Goal: Task Accomplishment & Management: Complete application form

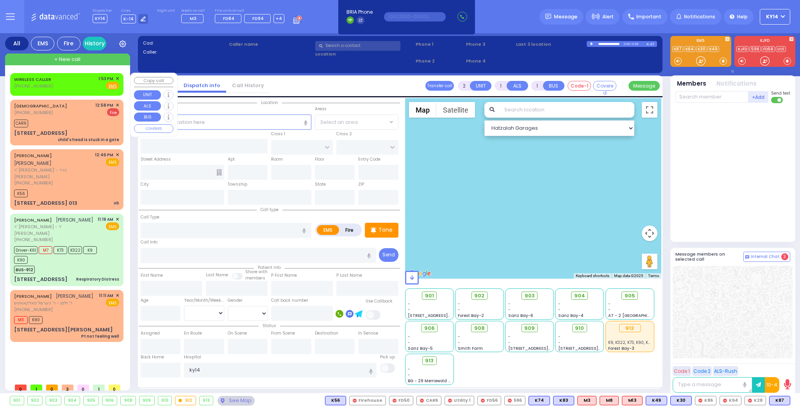
click at [117, 77] on span "✕" at bounding box center [118, 78] width 4 height 7
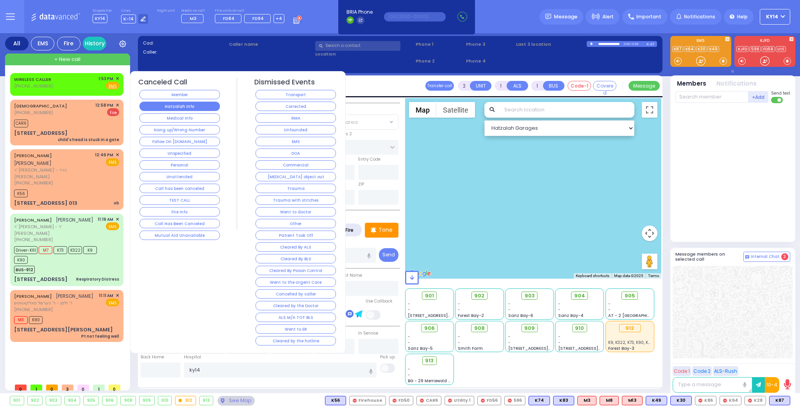
click at [175, 106] on button "Hatzalah Info" at bounding box center [179, 106] width 80 height 9
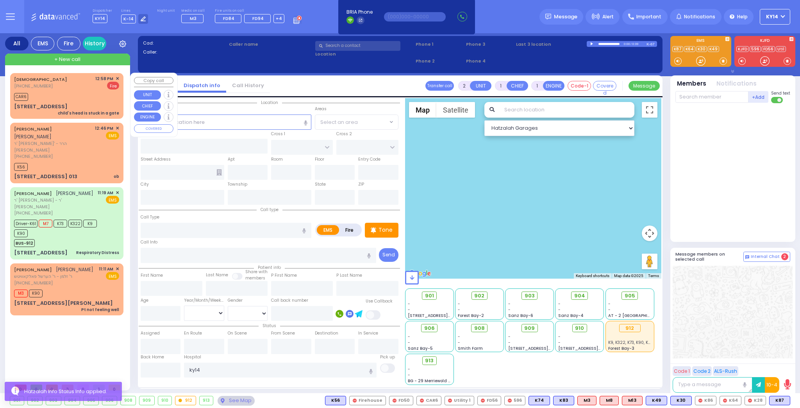
click at [116, 79] on span "✕" at bounding box center [118, 78] width 4 height 7
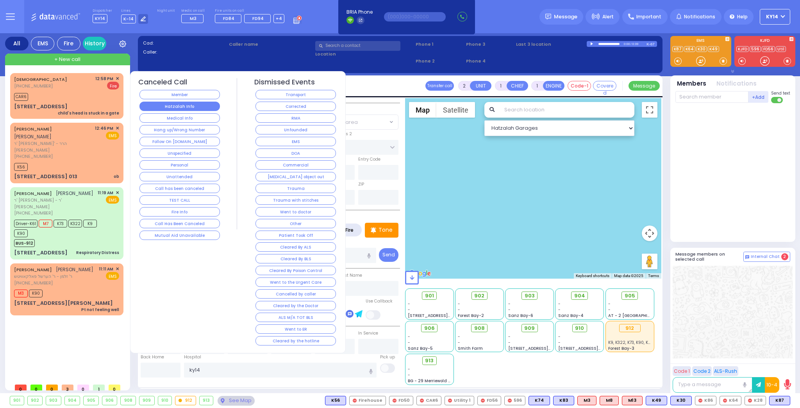
click at [157, 104] on button "Hatzalah Info" at bounding box center [179, 106] width 80 height 9
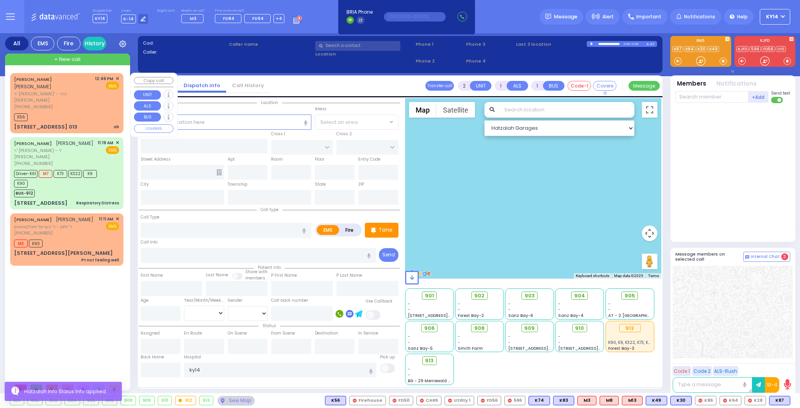
click at [77, 104] on div "[PHONE_NUMBER]" at bounding box center [53, 107] width 78 height 7
select select
type input "ob"
radio input "true"
type input "[PERSON_NAME]"
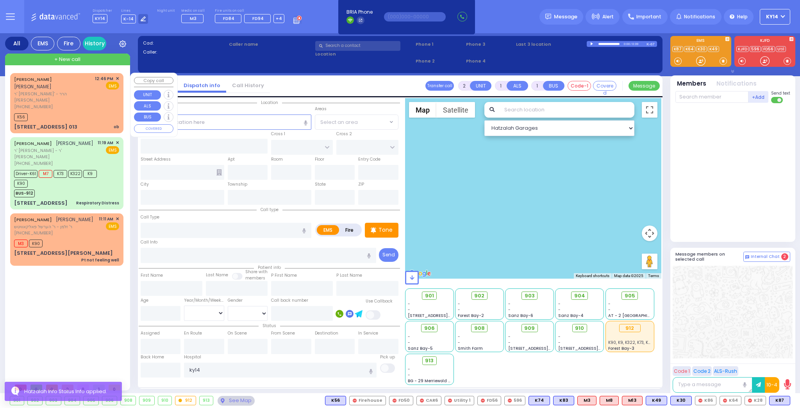
type input "GROSS"
select select
type input "12:46"
type input "12:49"
select select "Hatzalah Garages"
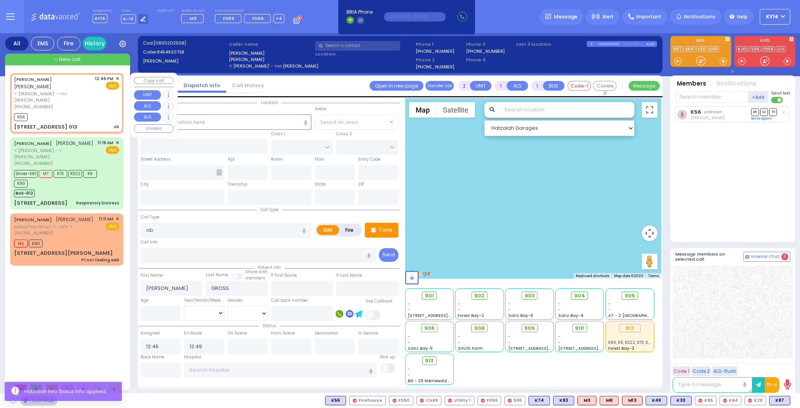
type input "[GEOGRAPHIC_DATA]"
type input "CHEVRON RD"
type input "[STREET_ADDRESS]"
type input "013"
type input "[PERSON_NAME]"
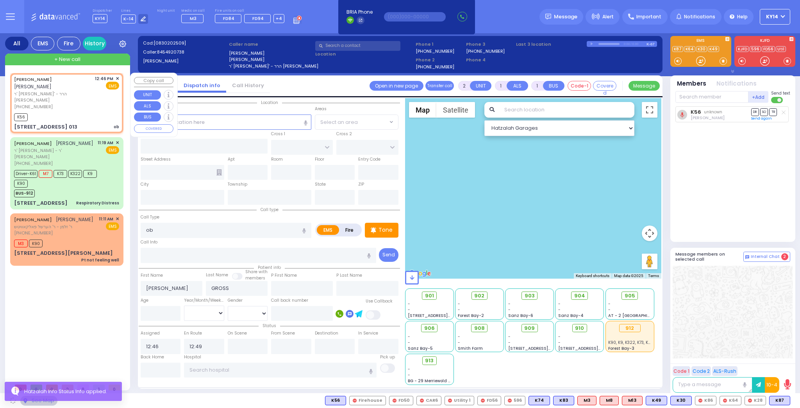
type input "[US_STATE]"
type input "10950"
select select "SECTION 5"
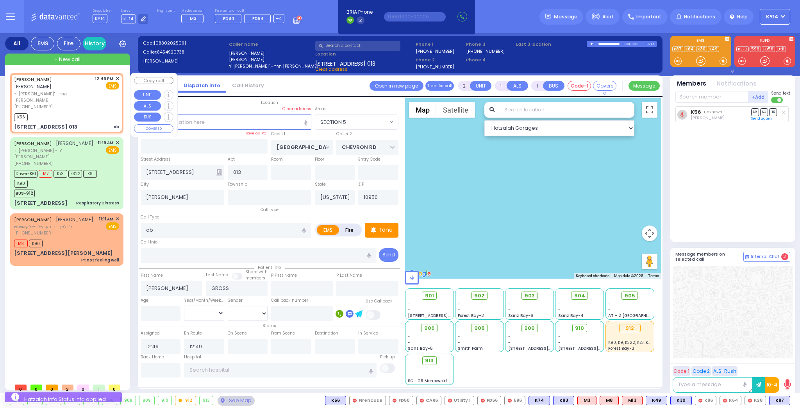
click at [119, 78] on div "[PERSON_NAME] [PERSON_NAME] [PERSON_NAME] [PHONE_NUMBER] 12:46 PM ✕ EMS ob" at bounding box center [67, 103] width 110 height 58
select select
radio input "true"
select select
select select "Hatzalah Garages"
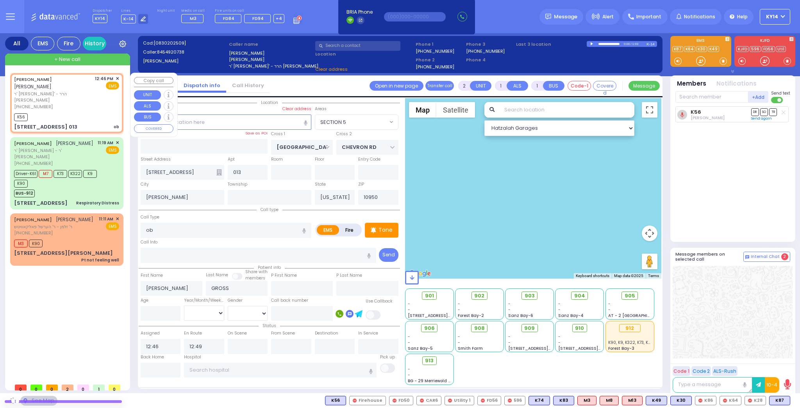
select select "SECTION 5"
click at [118, 77] on span "✕" at bounding box center [118, 78] width 4 height 7
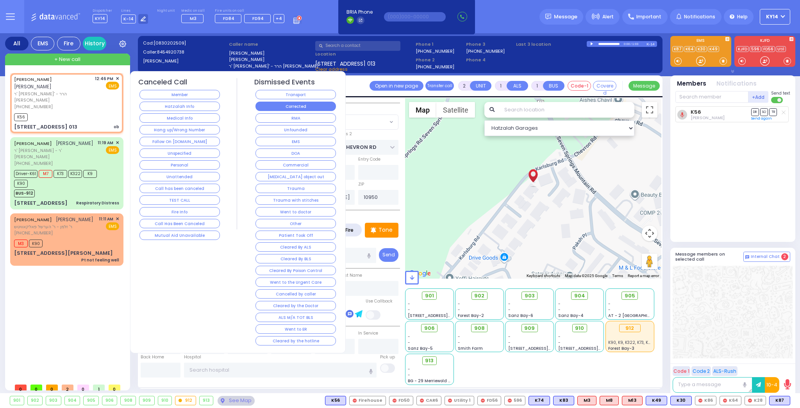
click at [270, 103] on button "Corrected" at bounding box center [296, 106] width 80 height 9
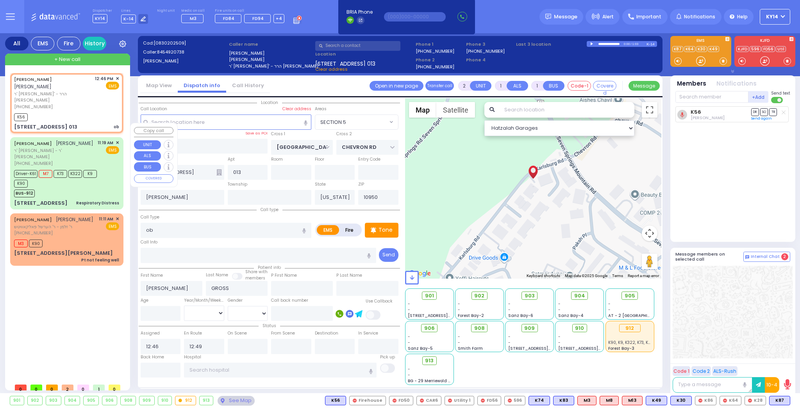
select select
radio input "true"
select select
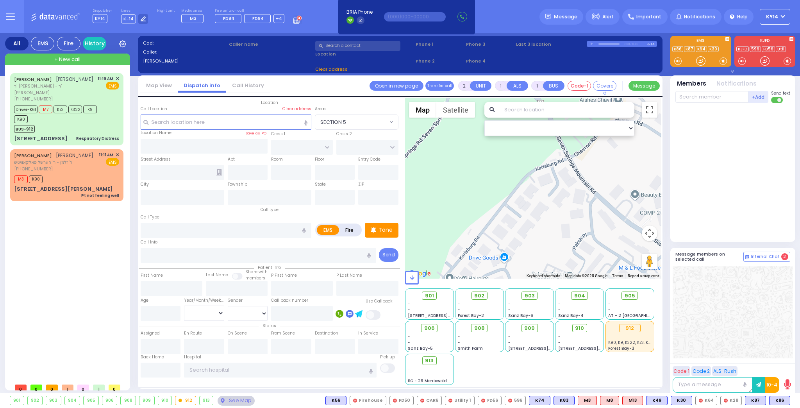
click at [44, 58] on div "+ New call" at bounding box center [67, 60] width 125 height 12
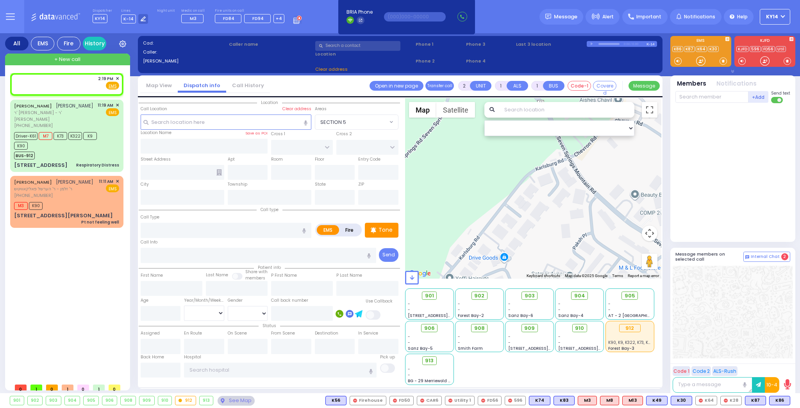
select select
radio input "true"
select select
type input "14:19"
select select "Hatzalah Garages"
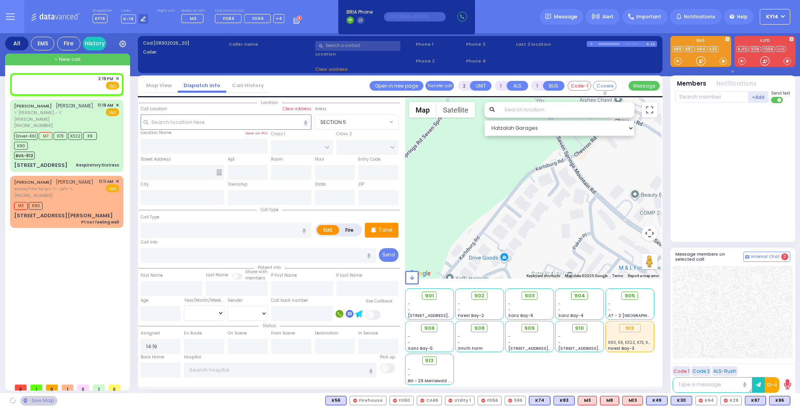
select select
radio input "true"
select select
select select "Hatzalah Garages"
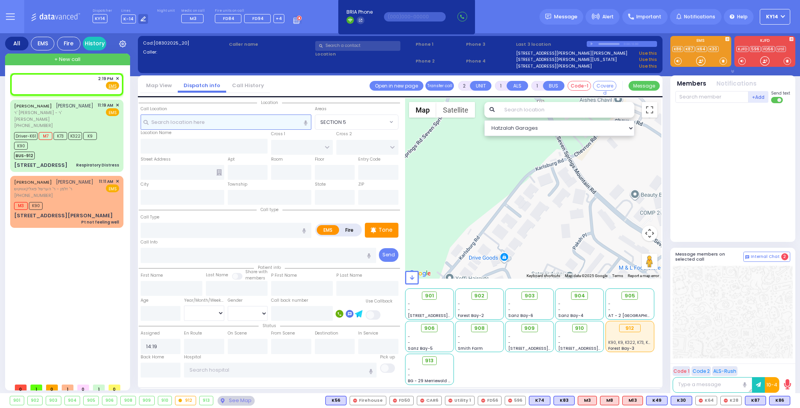
click at [221, 125] on input "text" at bounding box center [226, 121] width 171 height 15
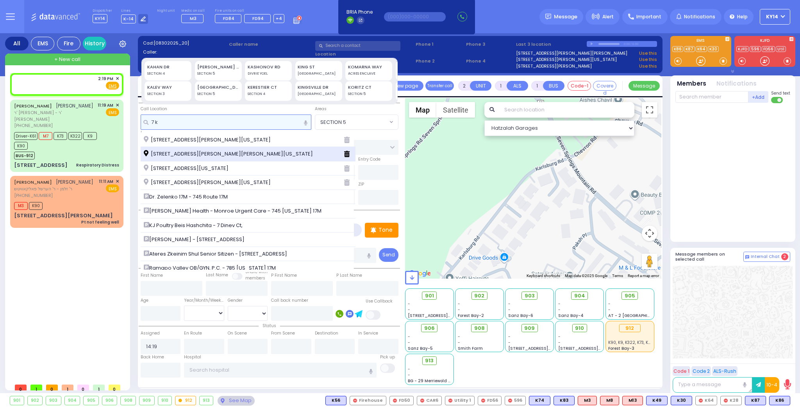
type input "7 k"
click at [178, 155] on span "[STREET_ADDRESS][PERSON_NAME][PERSON_NAME][US_STATE]" at bounding box center [230, 154] width 172 height 8
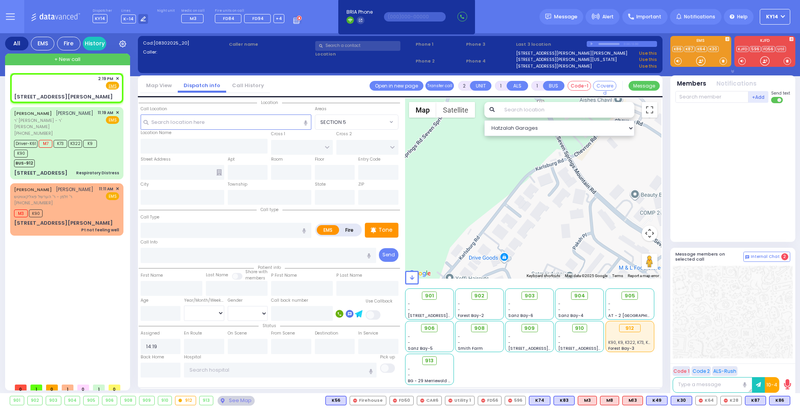
select select
radio input "true"
select select
select select "Hatzalah Garages"
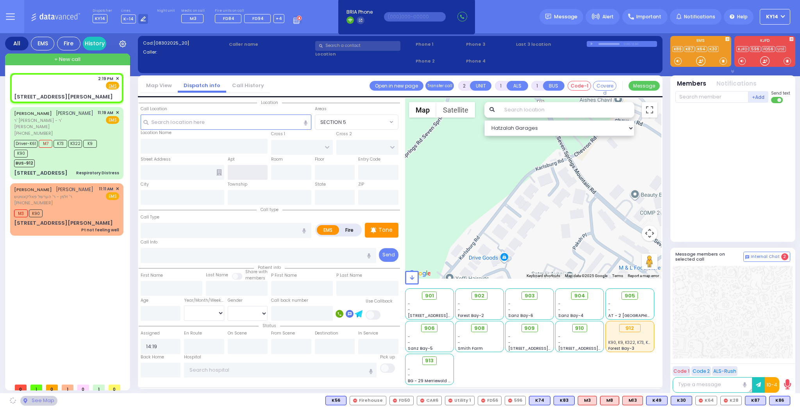
type input "KORITZ COURT"
type input "SCHUNNEMUNK RD"
type input "[STREET_ADDRESS][PERSON_NAME]"
type input "Monroe"
type input "[US_STATE]"
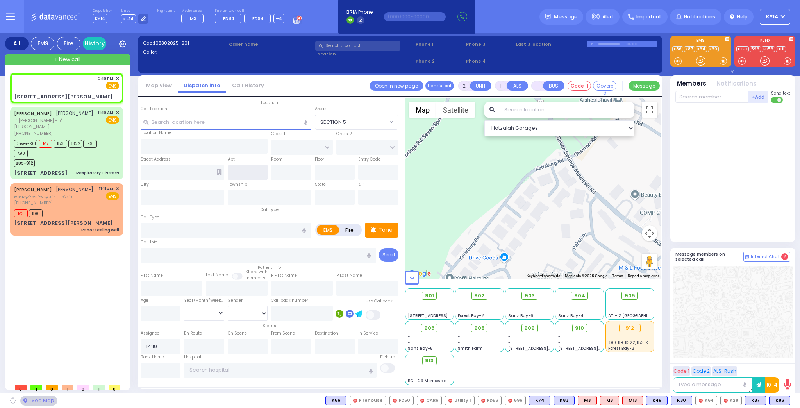
type input "10950"
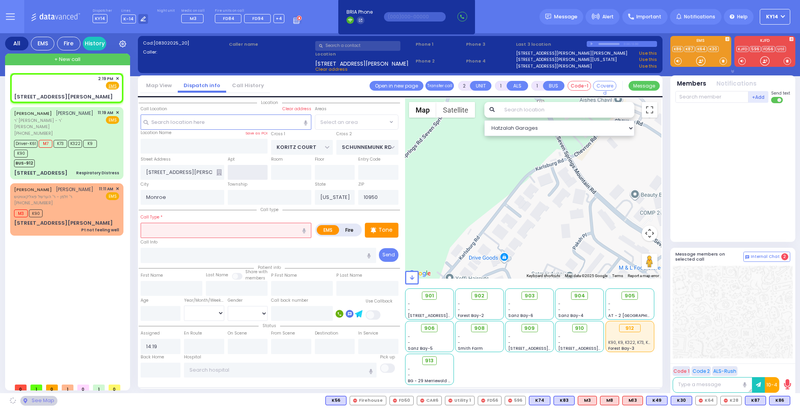
select select "SECTION 5"
click at [245, 171] on input "text" at bounding box center [248, 172] width 40 height 15
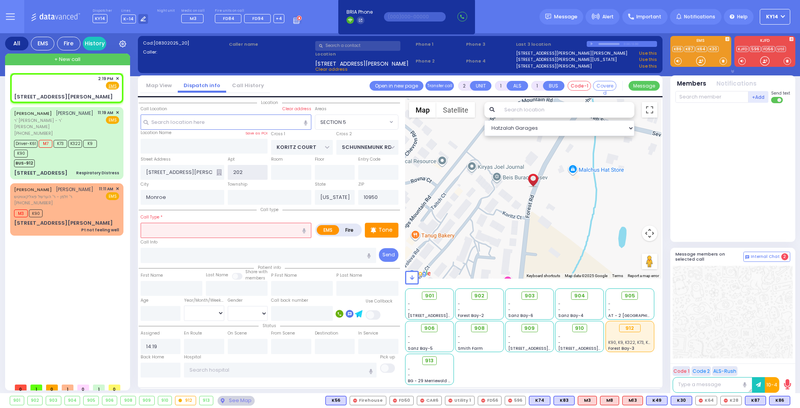
type input "202"
click at [217, 172] on icon at bounding box center [218, 172] width 5 height 6
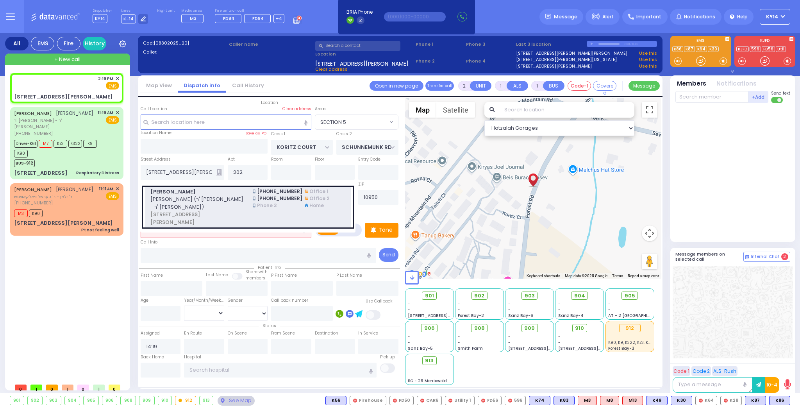
select select
radio input "true"
select select
select select "Hatzalah Garages"
select select "SECTION 5"
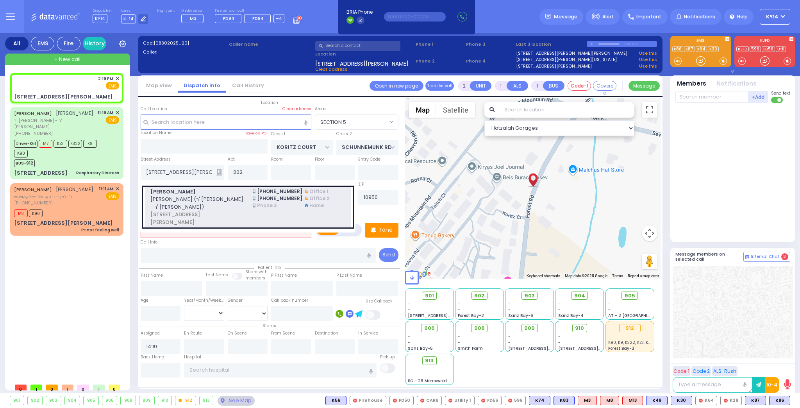
click at [222, 195] on span "[PERSON_NAME] (ר' [PERSON_NAME] - ר' [PERSON_NAME])" at bounding box center [196, 202] width 93 height 15
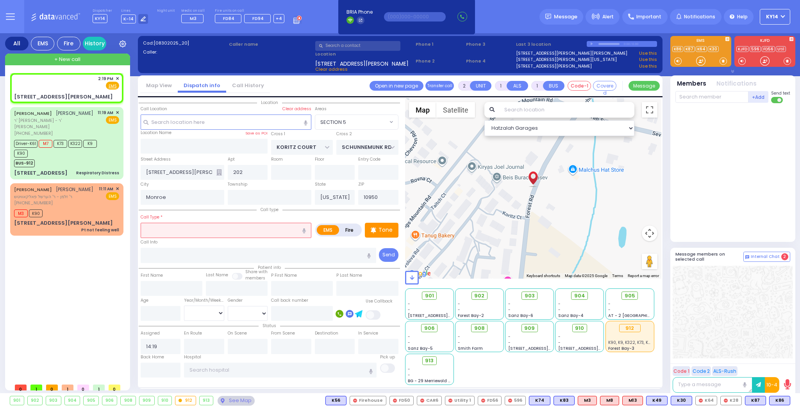
click at [176, 229] on input "text" at bounding box center [226, 230] width 171 height 15
select select
radio input "true"
type input "[PERSON_NAME]"
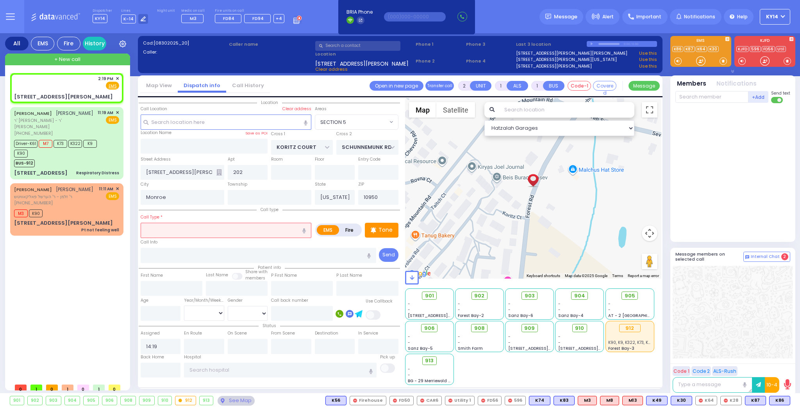
select select
select select "Hatzalah Garages"
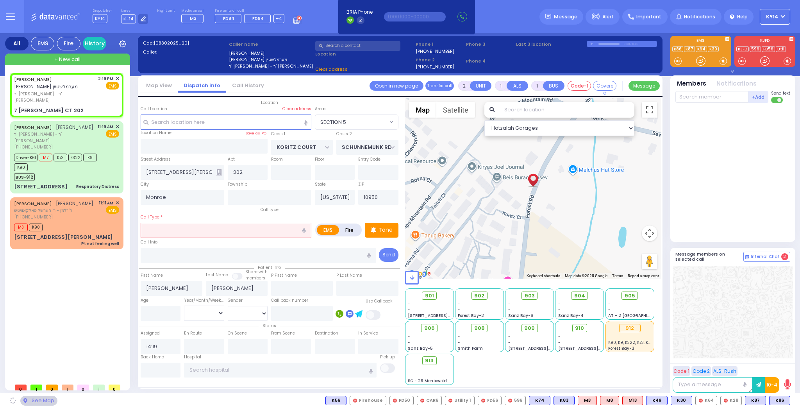
type input "7 [PERSON_NAME] CT"
select select "SECTION 5"
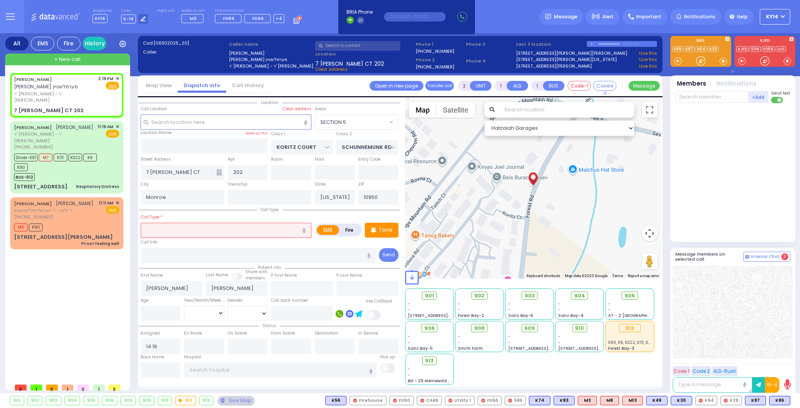
select select
radio input "true"
select select
select select "Hatzalah Garages"
click at [304, 229] on icon "button" at bounding box center [304, 230] width 4 height 5
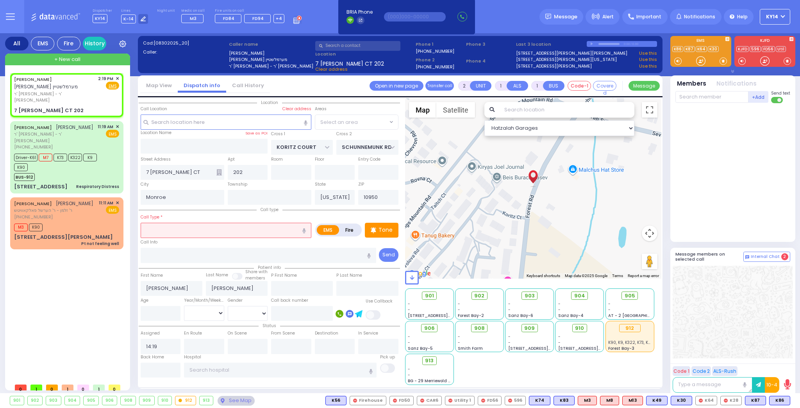
select select "SECTION 5"
type input "patient with a history"
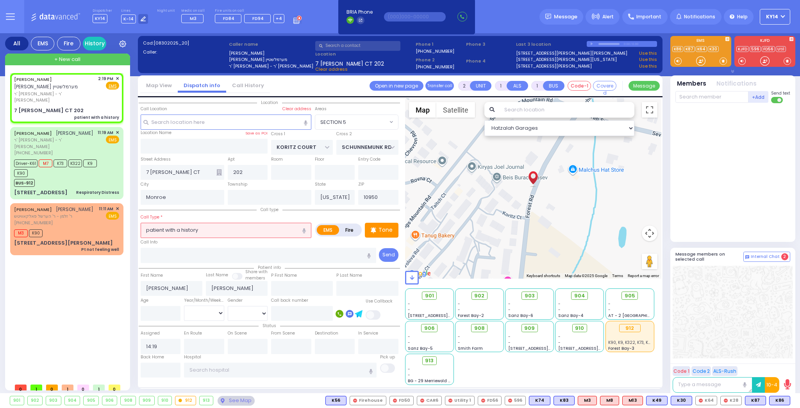
select select
radio input "true"
select select
select select "Hatzalah Garages"
select select "SECTION 5"
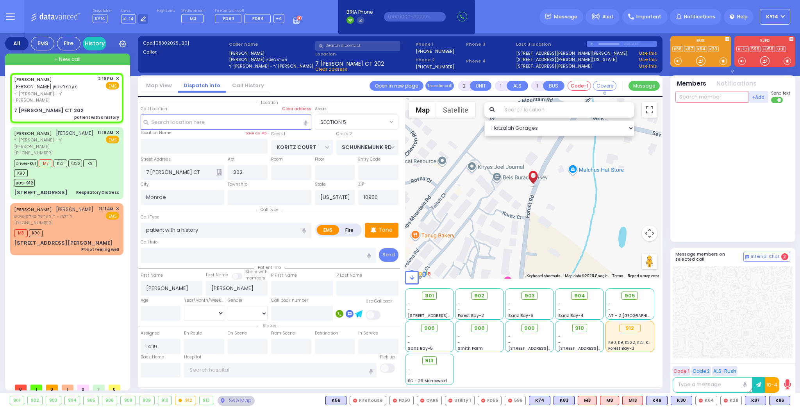
click at [720, 96] on input "text" at bounding box center [711, 97] width 73 height 12
type input "51"
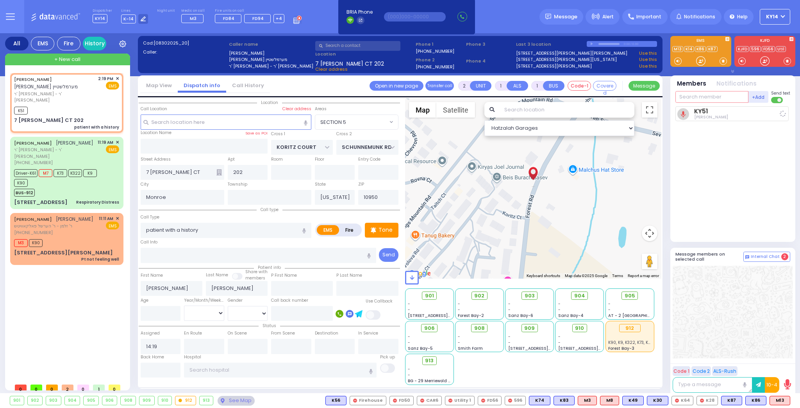
select select
radio input "true"
select select
type input "14:20"
select select "Hatzalah Garages"
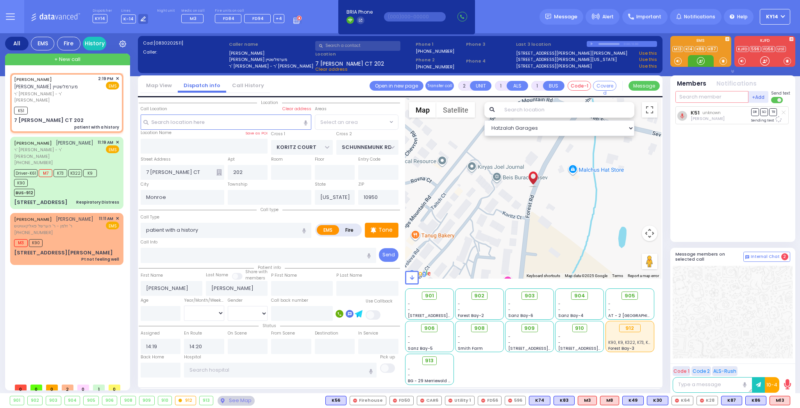
select select "SECTION 5"
click at [784, 397] on span "M13" at bounding box center [780, 400] width 20 height 9
select select
radio input "true"
select select
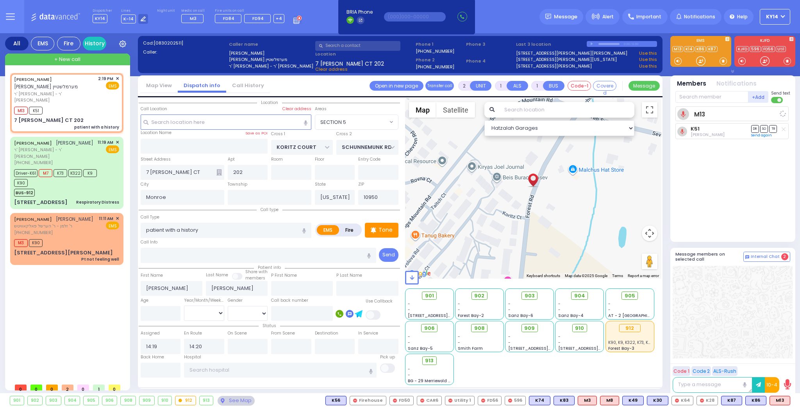
select select "Hatzalah Garages"
select select "SECTION 5"
click at [777, 398] on span "K91" at bounding box center [780, 400] width 19 height 9
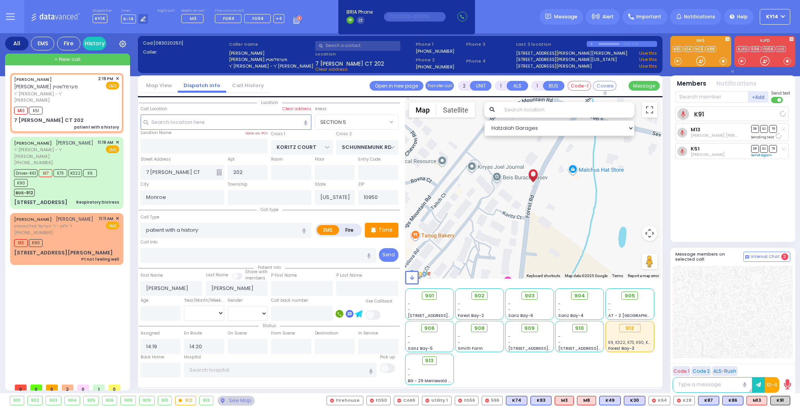
select select
radio input "true"
select select
select select "Hatzalah Garages"
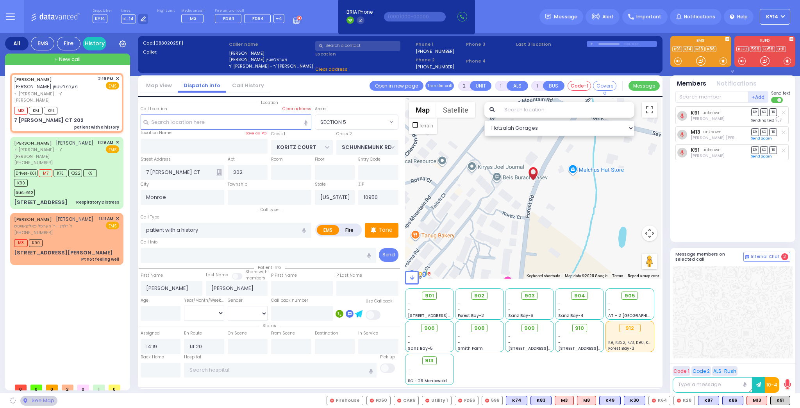
select select "SECTION 5"
